Goal: Information Seeking & Learning: Learn about a topic

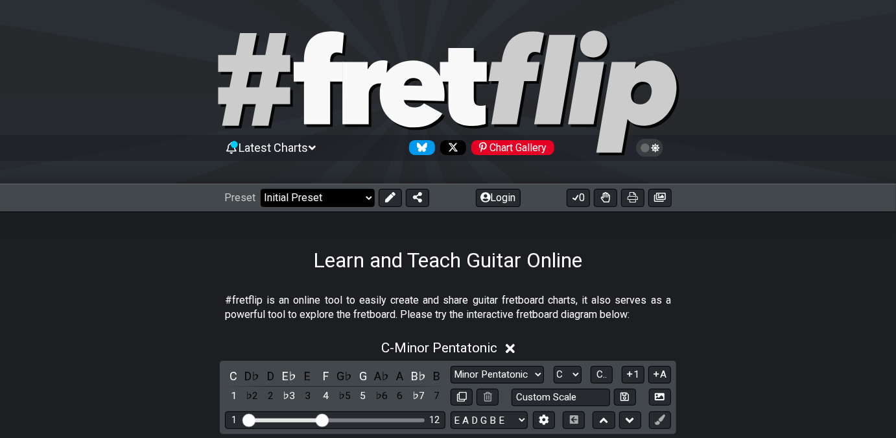
click at [355, 198] on select "Welcome to #fretflip! Initial Preset Custom Preset Minor Pentatonic Major Penta…" at bounding box center [318, 198] width 114 height 18
click at [261, 189] on select "Welcome to #fretflip! Initial Preset Custom Preset Minor Pentatonic Major Penta…" at bounding box center [318, 198] width 114 height 18
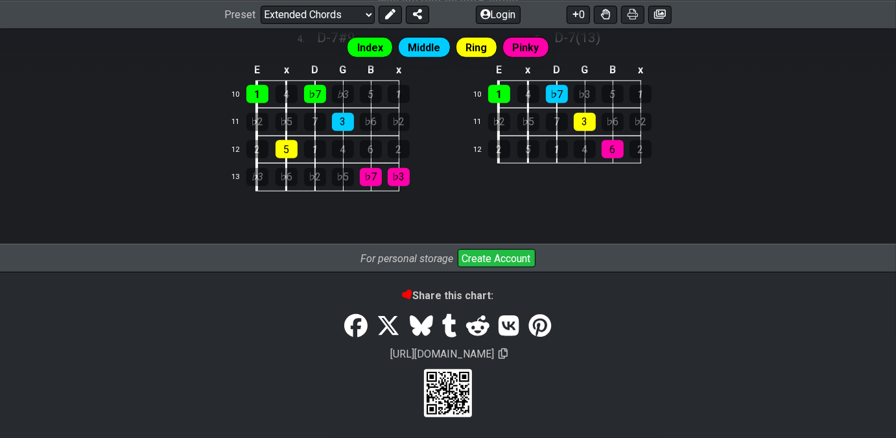
scroll to position [406, 0]
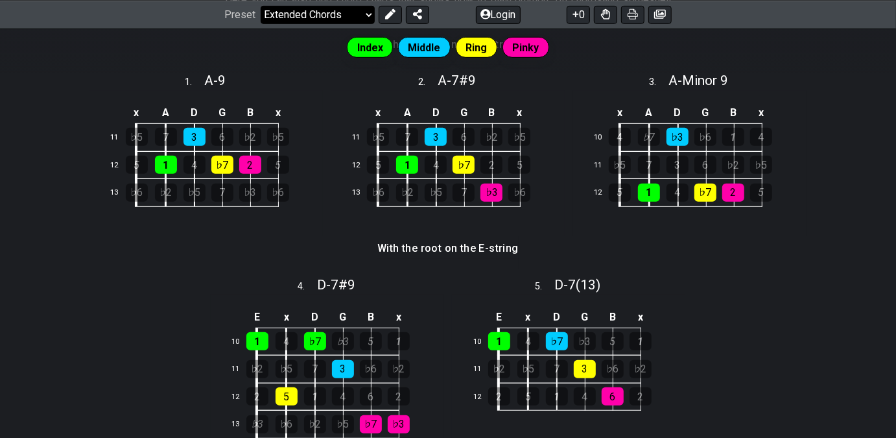
click at [330, 15] on select "Welcome to #fretflip! Initial Preset Custom Preset Minor Pentatonic Major Penta…" at bounding box center [318, 14] width 114 height 18
click at [261, 23] on select "Welcome to #fretflip! Initial Preset Custom Preset Minor Pentatonic Major Penta…" at bounding box center [318, 14] width 114 height 18
select select "/movable-7th-chords"
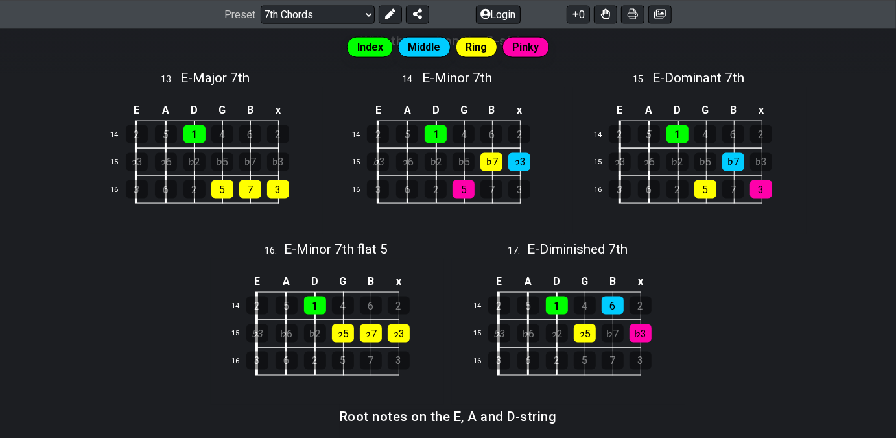
scroll to position [983, 0]
